Goal: Information Seeking & Learning: Find contact information

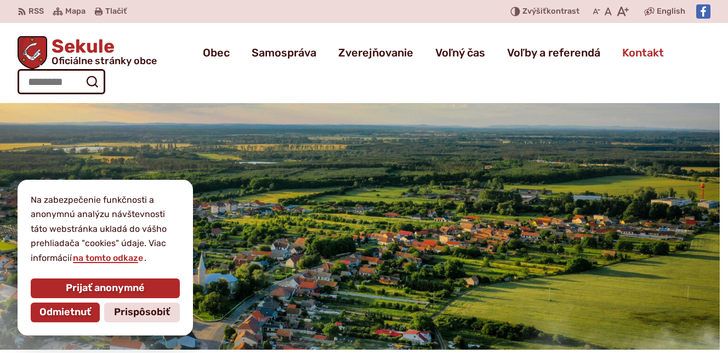
click at [633, 53] on span "Kontakt" at bounding box center [643, 52] width 42 height 31
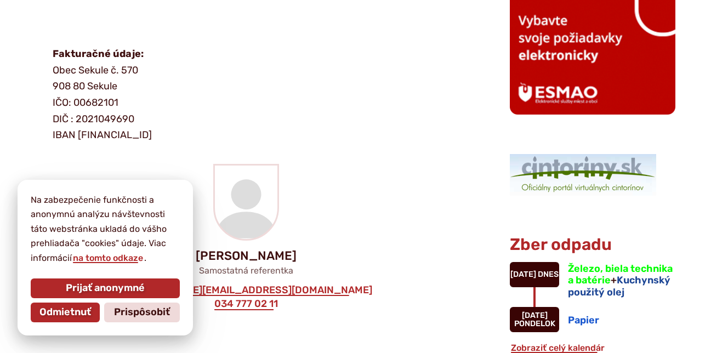
scroll to position [798, 0]
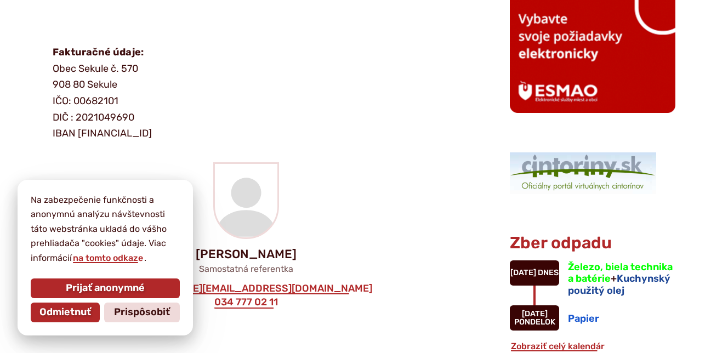
drag, startPoint x: 78, startPoint y: 132, endPoint x: 233, endPoint y: 139, distance: 155.2
click at [233, 139] on p "Fakturačné údaje: Obec Sekule č. 570 908 80 Sekule IČO: 00682101 DIČ : 20210496…" at bounding box center [247, 93] width 389 height 98
copy p "SK8456000000003301590001"
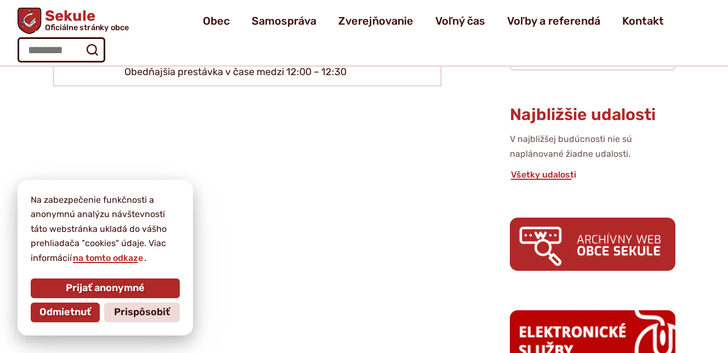
scroll to position [433, 0]
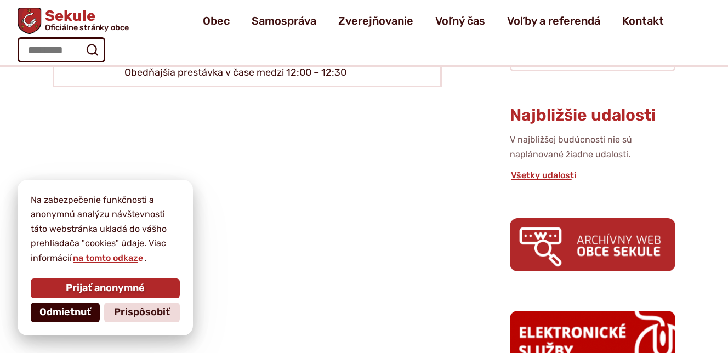
click at [76, 310] on span "Odmietnuť" at bounding box center [65, 312] width 52 height 12
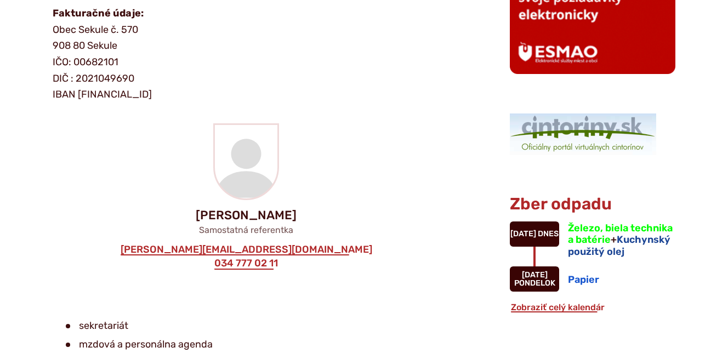
scroll to position [839, 0]
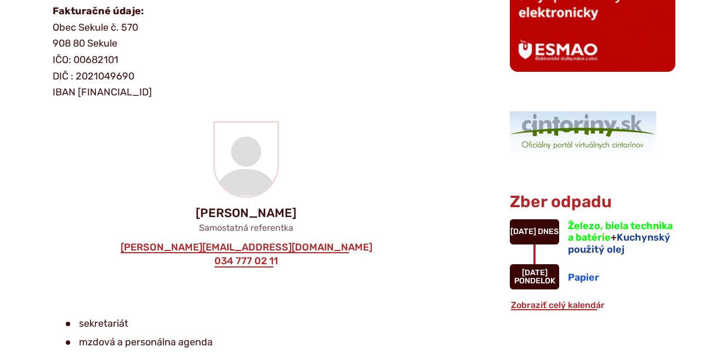
click at [330, 64] on p "Fakturačné údaje: Obec Sekule č. 570 908 80 Sekule IČO: 00682101 DIČ : 20210496…" at bounding box center [247, 52] width 389 height 98
drag, startPoint x: 80, startPoint y: 88, endPoint x: 232, endPoint y: 91, distance: 151.8
click at [232, 91] on p "Fakturačné údaje: Obec Sekule č. 570 908 80 Sekule IČO: 00682101 DIČ : 20210496…" at bounding box center [247, 52] width 389 height 98
copy p "SK8456000000003301590001"
